Goal: Check status: Check status

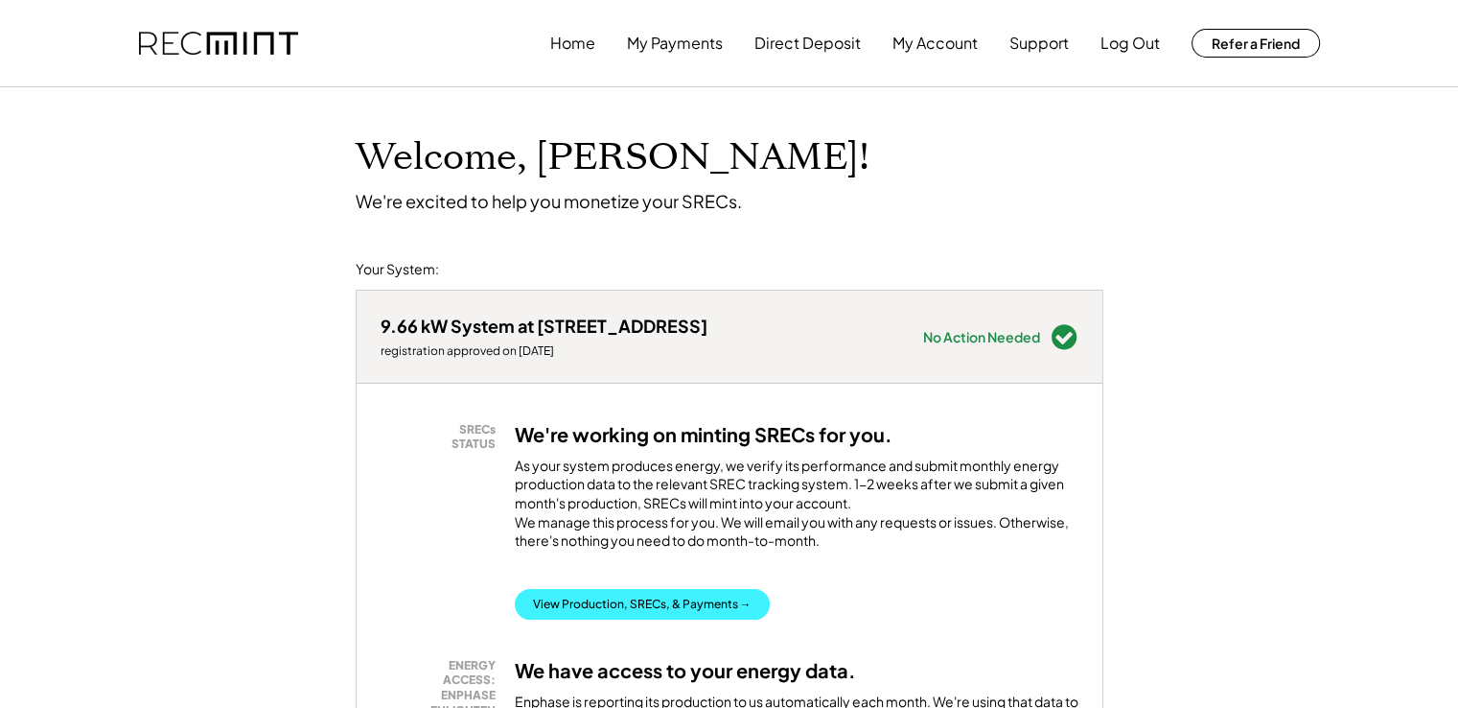
click at [646, 619] on button "View Production, SRECs, & Payments →" at bounding box center [642, 604] width 255 height 31
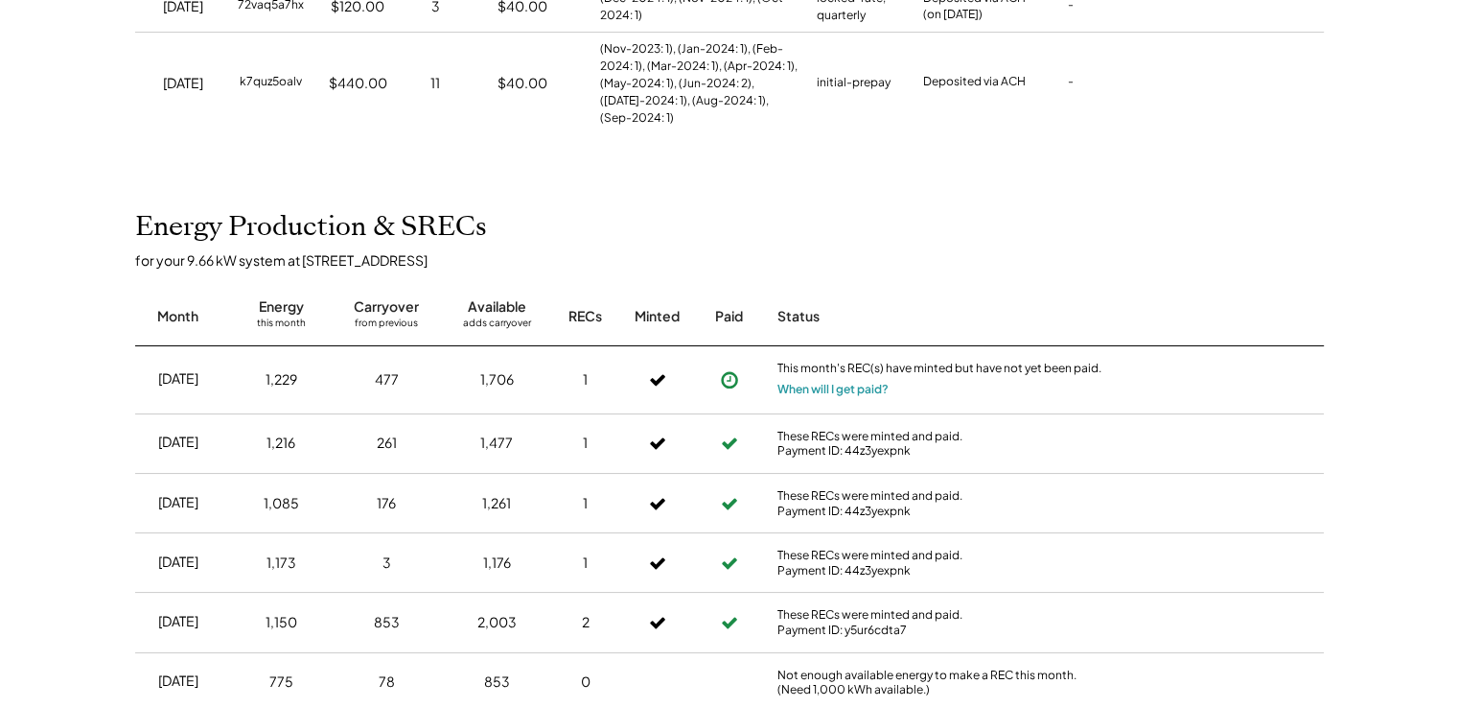
scroll to position [479, 0]
